Goal: Check status

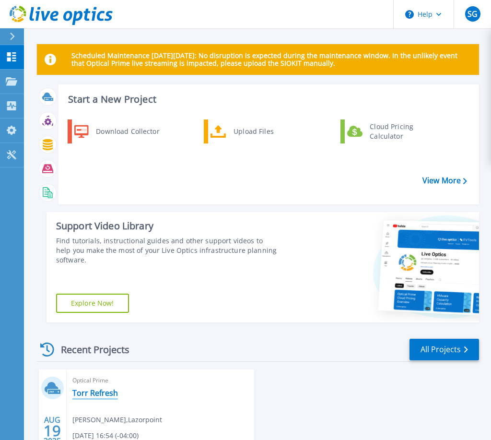
click at [89, 392] on link "Torr Refresh" at bounding box center [95, 393] width 46 height 10
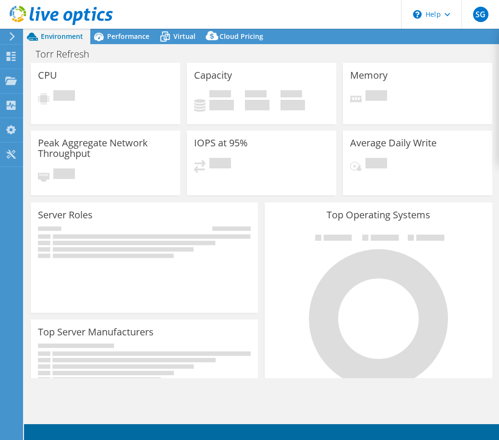
select select "USD"
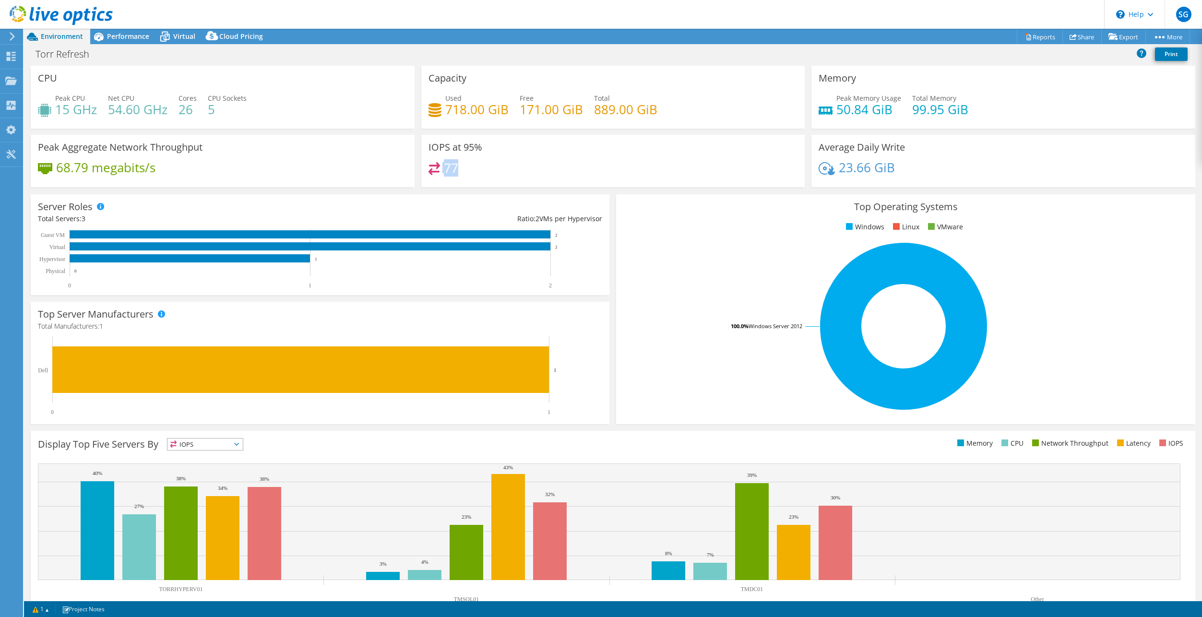
drag, startPoint x: 465, startPoint y: 169, endPoint x: 431, endPoint y: 165, distance: 34.8
click at [431, 165] on div "77" at bounding box center [614, 172] width 370 height 21
click at [498, 155] on div "IOPS at 95% 77" at bounding box center [613, 161] width 384 height 52
